Goal: Information Seeking & Learning: Learn about a topic

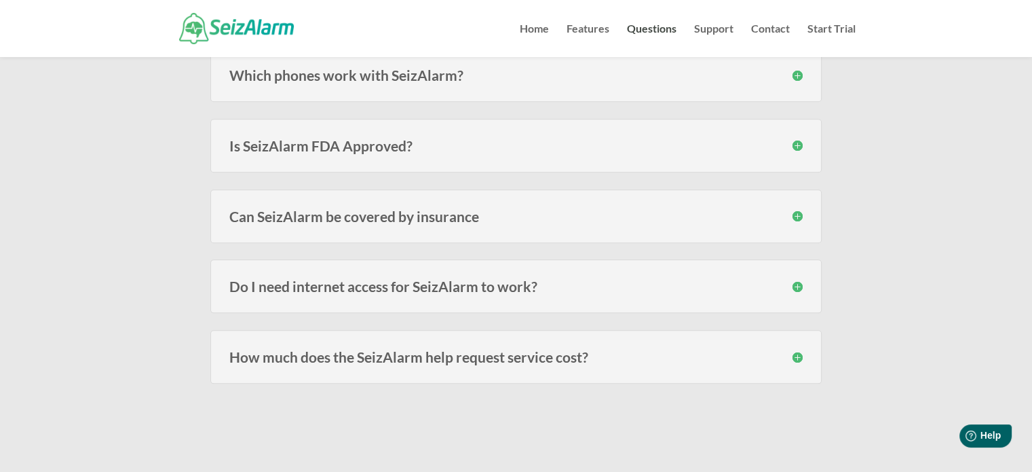
scroll to position [1493, 0]
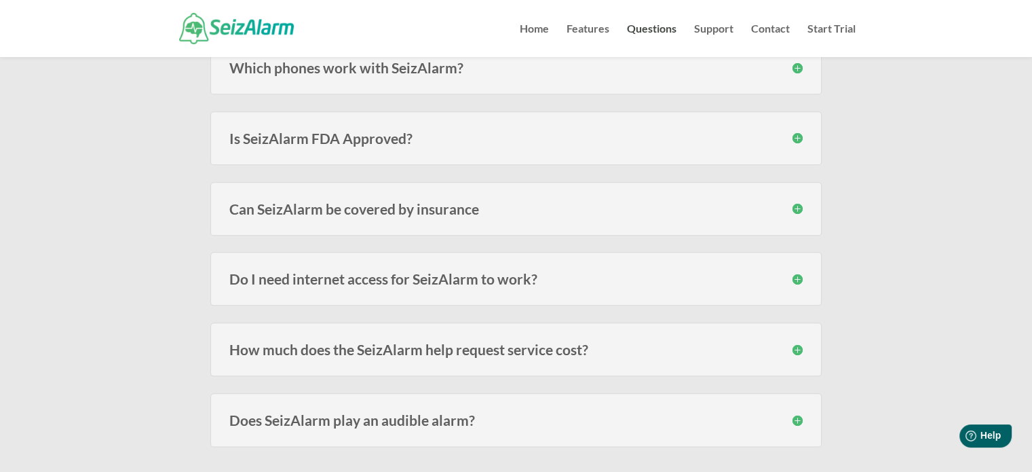
click at [560, 120] on div "Is SeizAlarm FDA Approved? SeizAlarm is not an FDA approved, certified or regis…" at bounding box center [515, 138] width 611 height 54
click at [559, 131] on h3 "Is SeizAlarm FDA Approved?" at bounding box center [515, 138] width 573 height 14
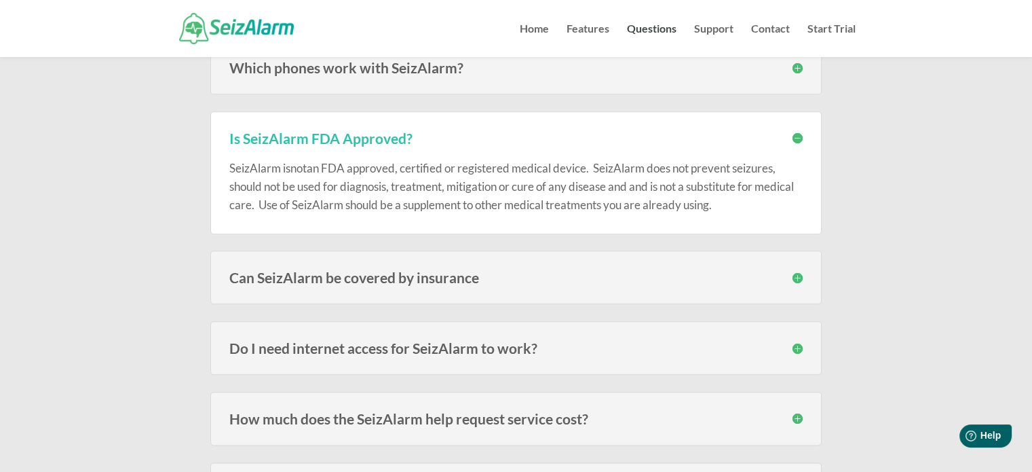
click at [746, 136] on h3 "Is SeizAlarm FDA Approved?" at bounding box center [515, 138] width 573 height 14
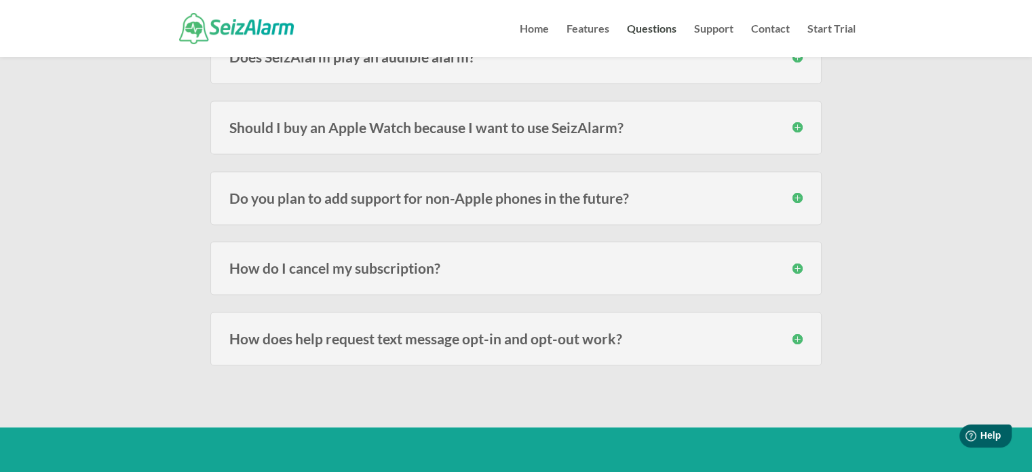
scroll to position [1832, 0]
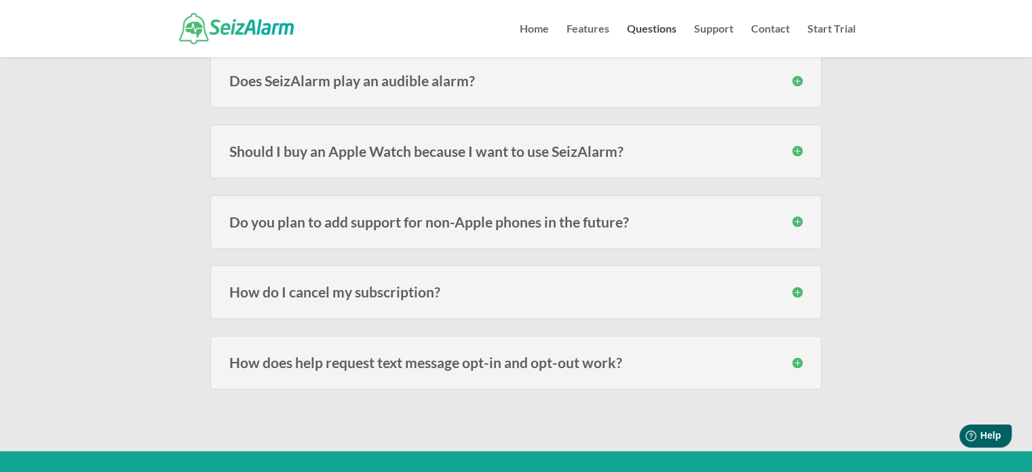
click at [698, 214] on h3 "Do you plan to add support for non-Apple phones in the future?" at bounding box center [515, 221] width 573 height 14
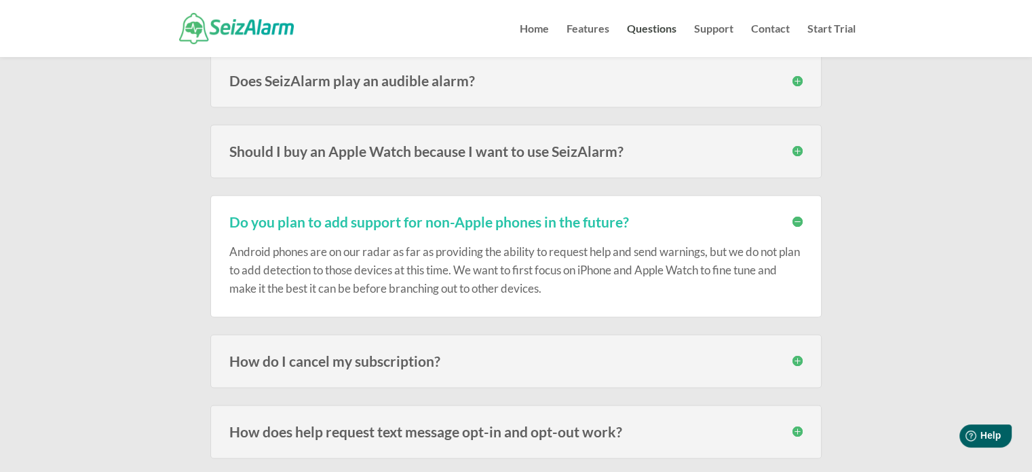
click at [698, 214] on h3 "Do you plan to add support for non-Apple phones in the future?" at bounding box center [515, 221] width 573 height 14
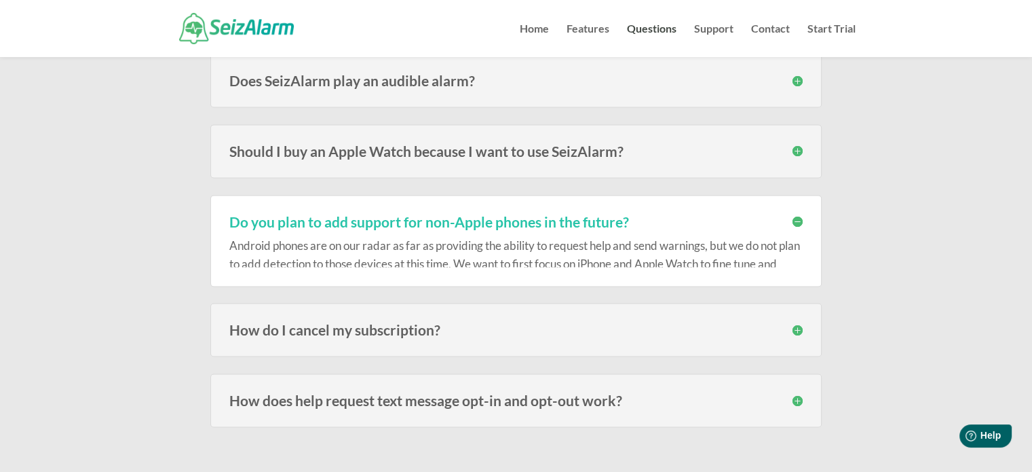
click at [680, 157] on div "Should I buy an Apple Watch because I want to use SeizAlarm? The idea for SeizA…" at bounding box center [515, 151] width 611 height 54
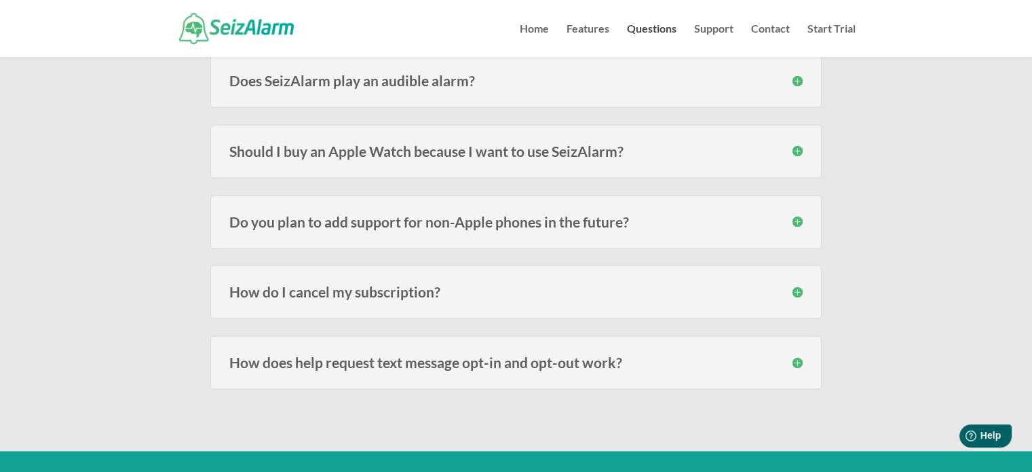
click at [680, 157] on div "Should I buy an Apple Watch because I want to use SeizAlarm? The idea for SeizA…" at bounding box center [515, 151] width 611 height 54
click at [681, 149] on h3 "Should I buy an Apple Watch because I want to use SeizAlarm?" at bounding box center [515, 151] width 573 height 14
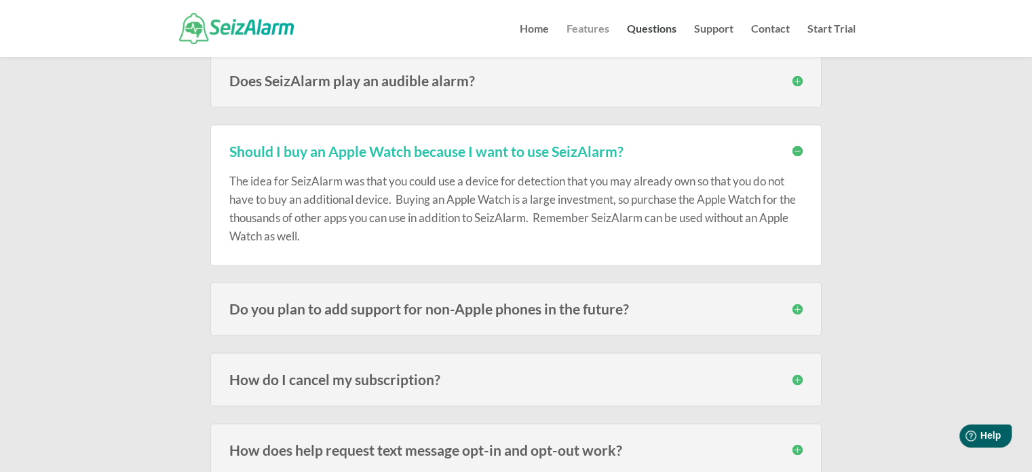
click at [603, 31] on link "Features" at bounding box center [588, 40] width 43 height 33
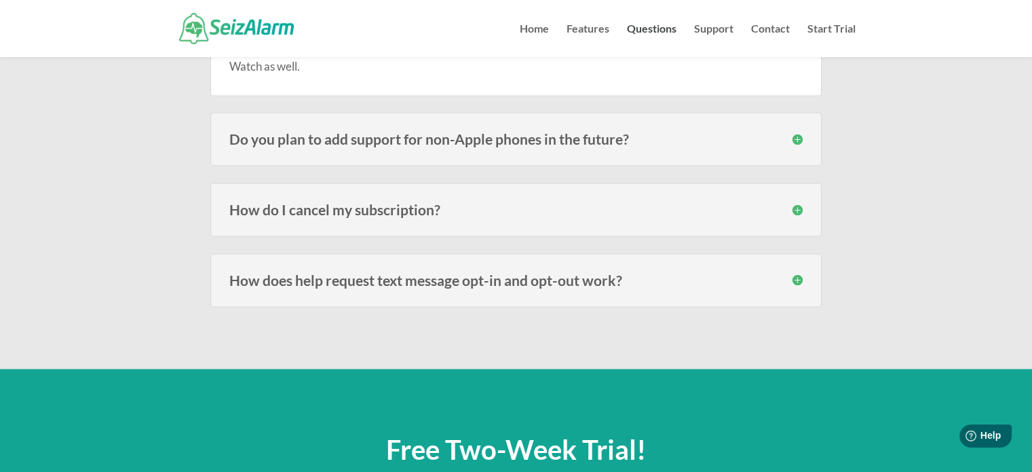
scroll to position [2035, 0]
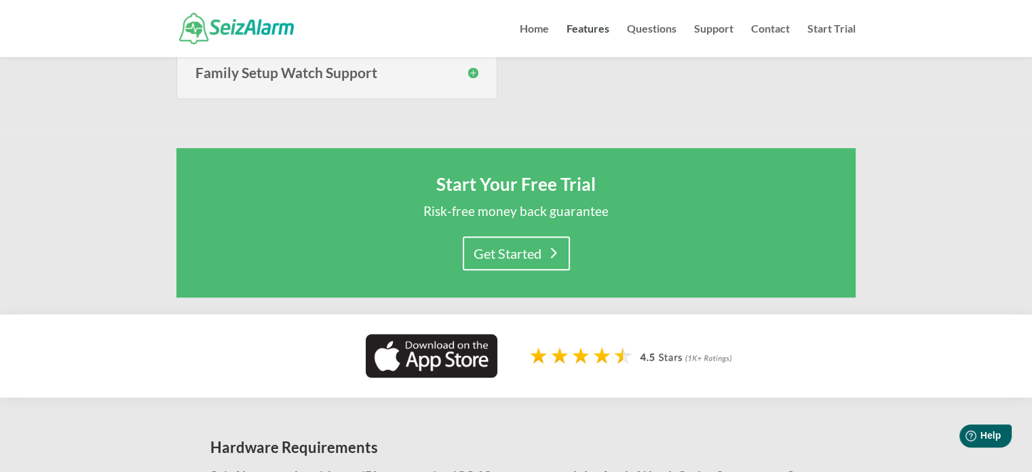
scroll to position [950, 0]
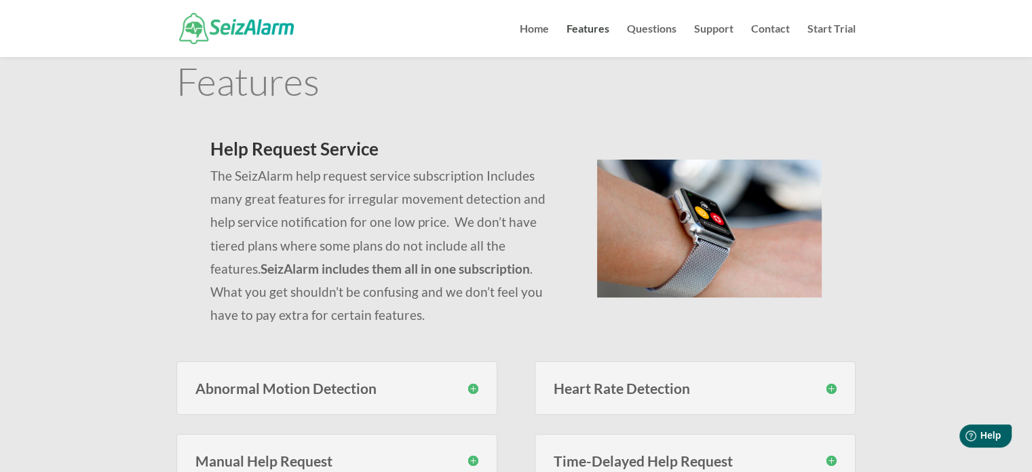
scroll to position [68, 0]
